Goal: Find specific page/section: Find specific page/section

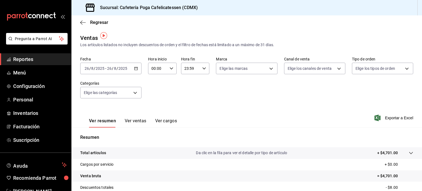
scroll to position [3, 0]
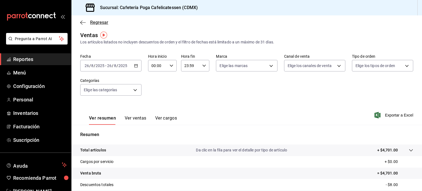
click at [97, 22] on span "Regresar" at bounding box center [99, 22] width 18 height 5
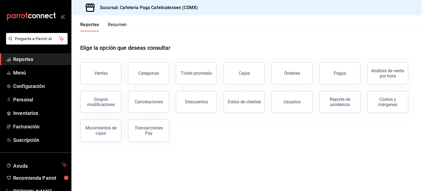
click at [119, 29] on button "Resumen" at bounding box center [117, 26] width 19 height 9
